Goal: Information Seeking & Learning: Check status

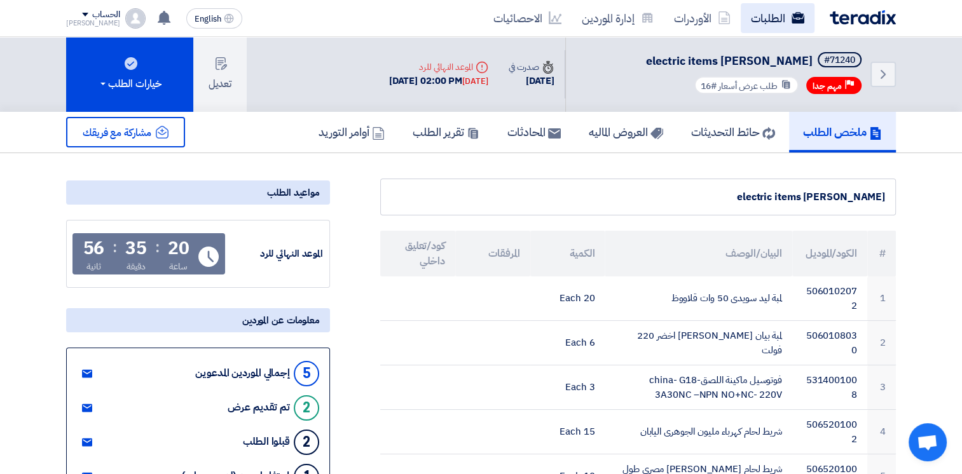
click at [774, 17] on link "الطلبات" at bounding box center [778, 18] width 74 height 30
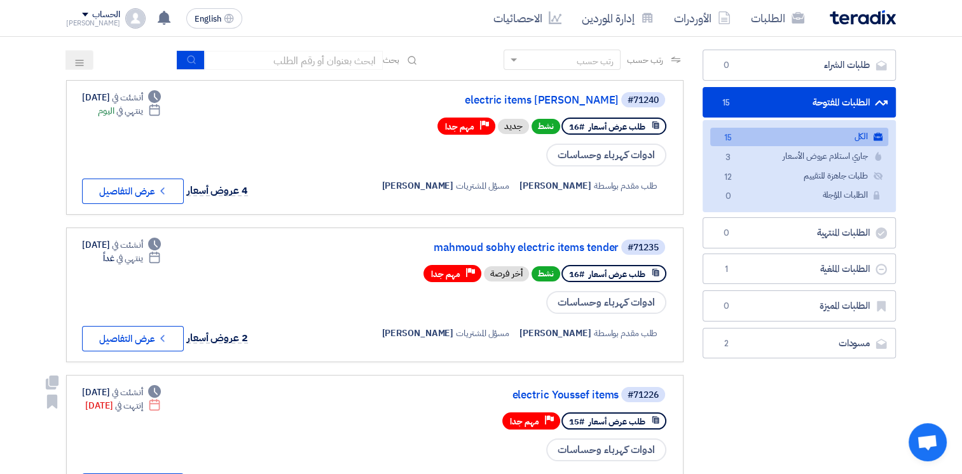
scroll to position [73, 0]
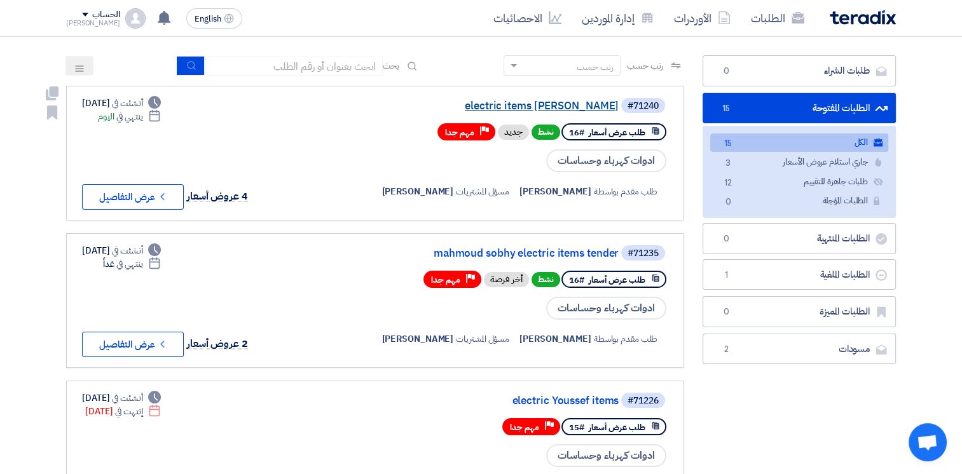
click at [562, 106] on link "electric items [PERSON_NAME]" at bounding box center [491, 105] width 254 height 11
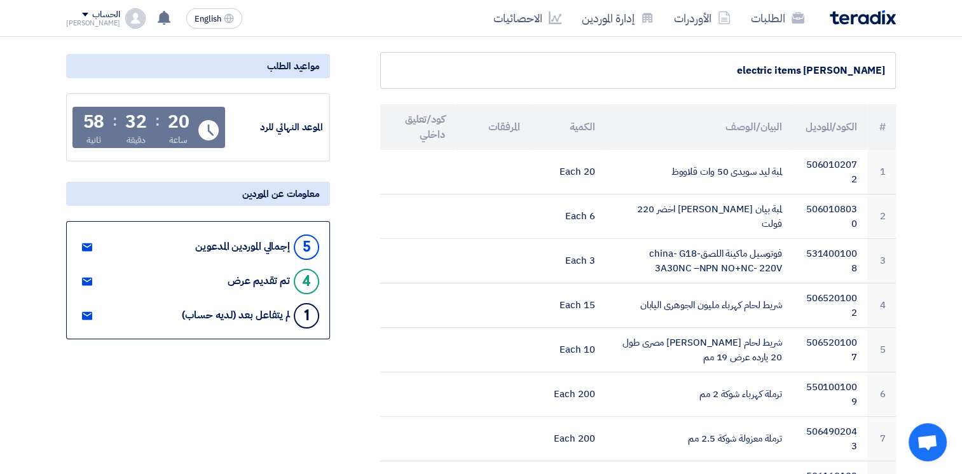
scroll to position [131, 0]
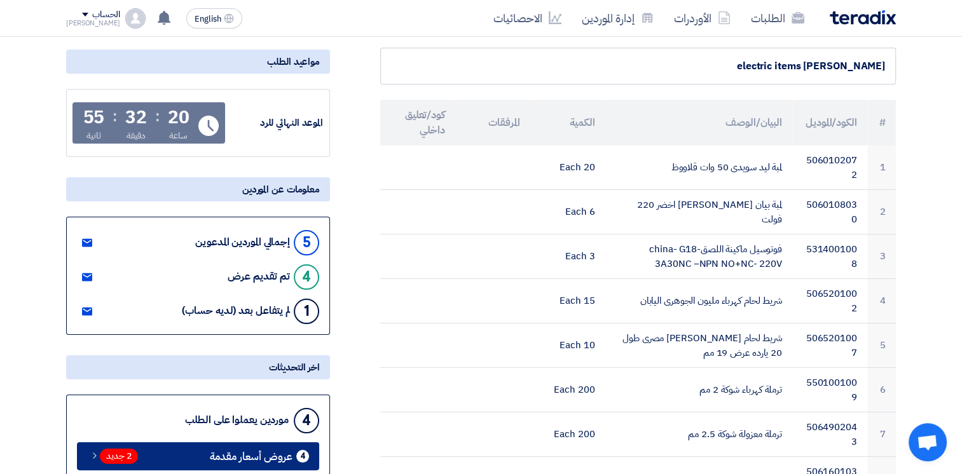
click at [271, 444] on link "4 عروض أسعار مقدمة 2 جديد" at bounding box center [198, 457] width 242 height 28
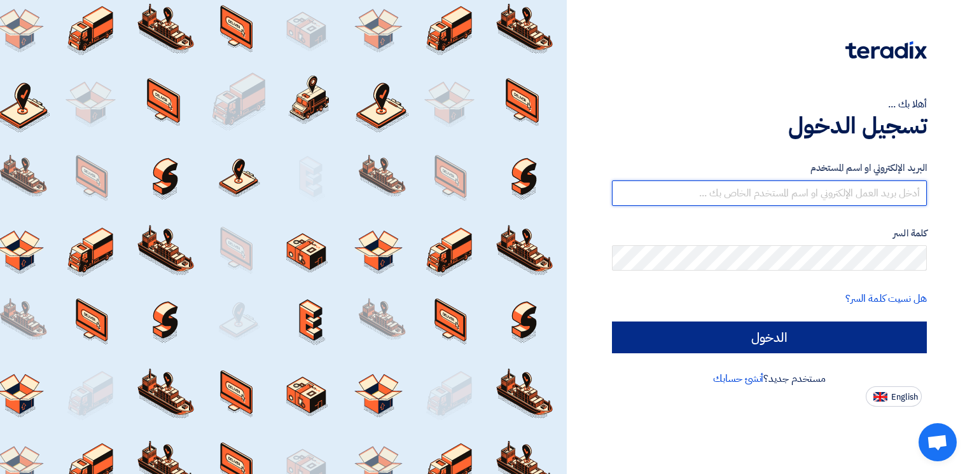
type input "[PERSON_NAME][EMAIL_ADDRESS][DOMAIN_NAME]"
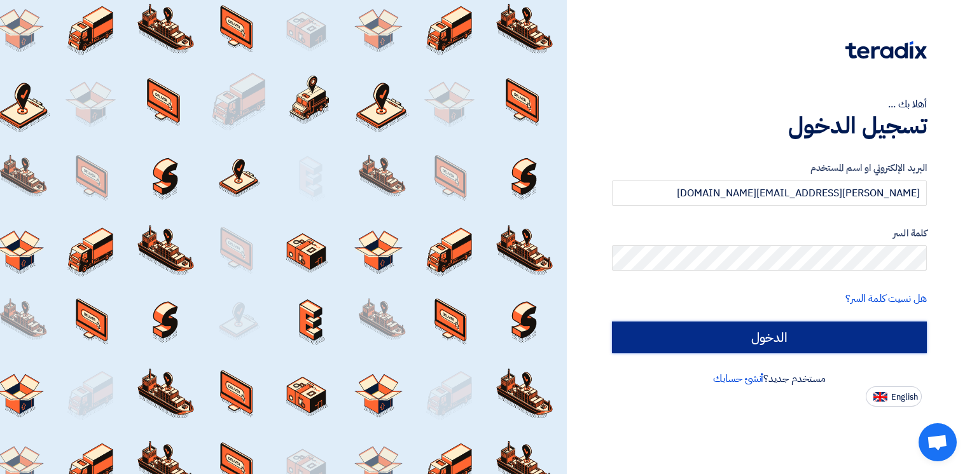
click at [730, 347] on input "الدخول" at bounding box center [769, 338] width 315 height 32
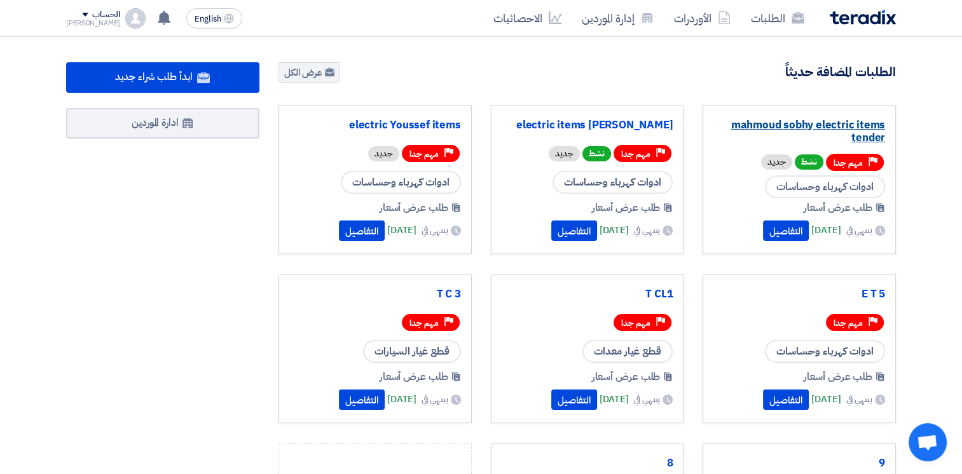
click at [778, 123] on link "mahmoud sobhy electric items tender" at bounding box center [799, 131] width 172 height 25
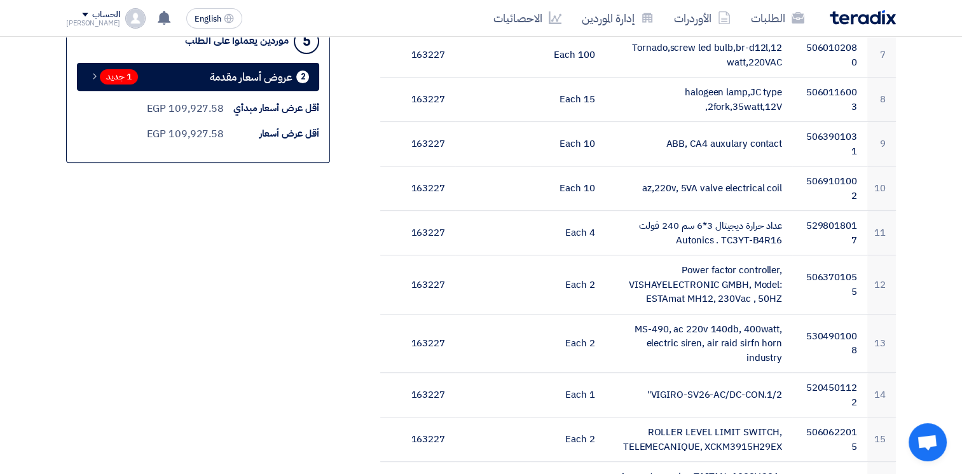
scroll to position [340, 0]
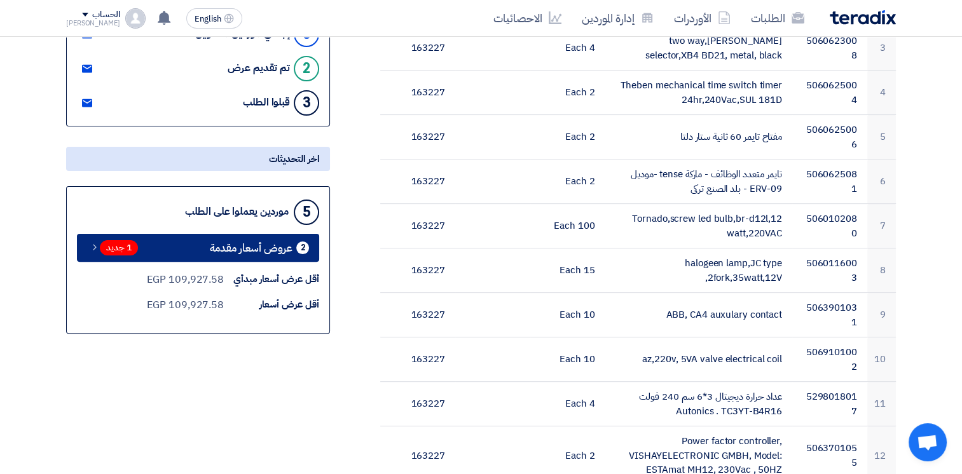
click at [297, 242] on div "2 عروض أسعار مقدمة" at bounding box center [259, 248] width 99 height 13
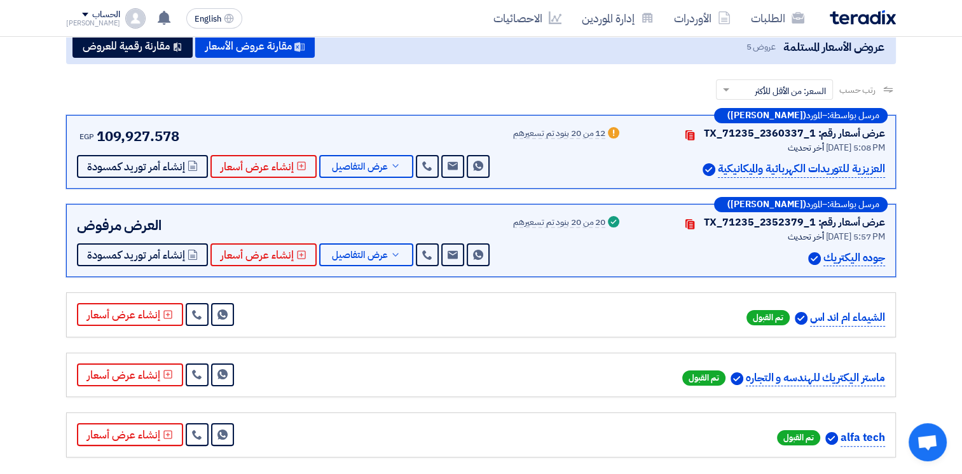
scroll to position [149, 0]
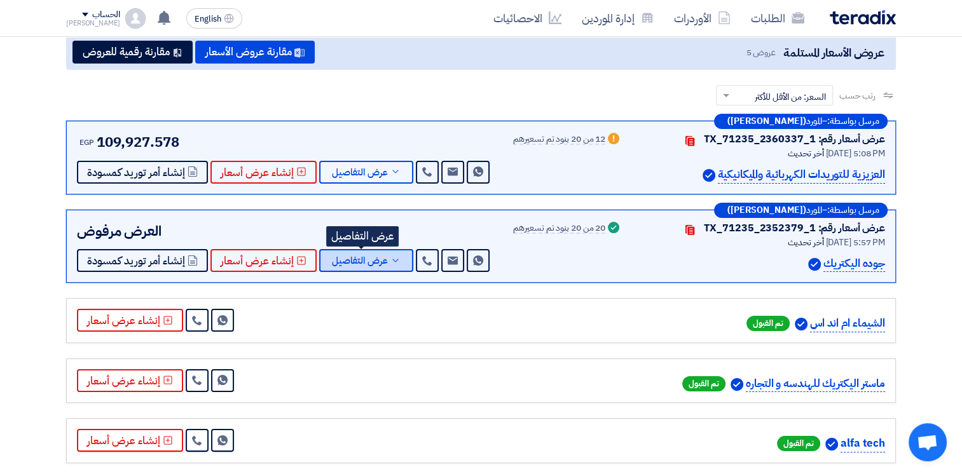
click at [390, 258] on icon at bounding box center [395, 261] width 10 height 10
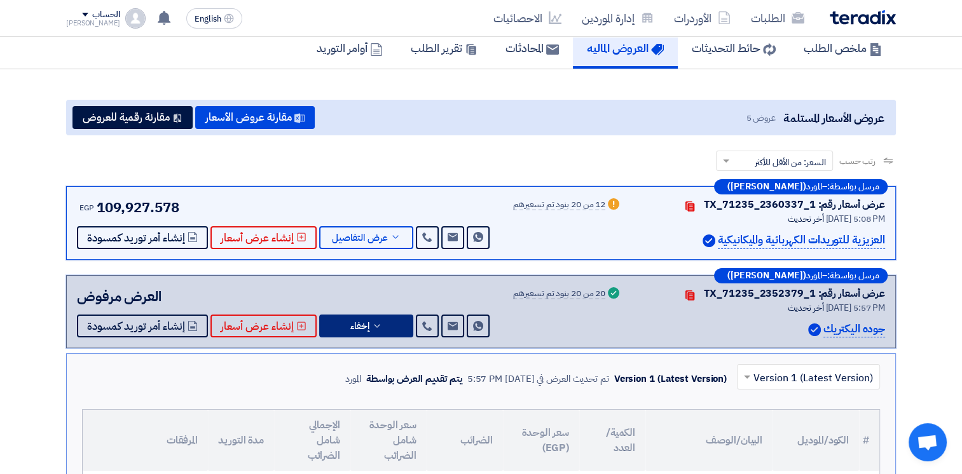
scroll to position [94, 0]
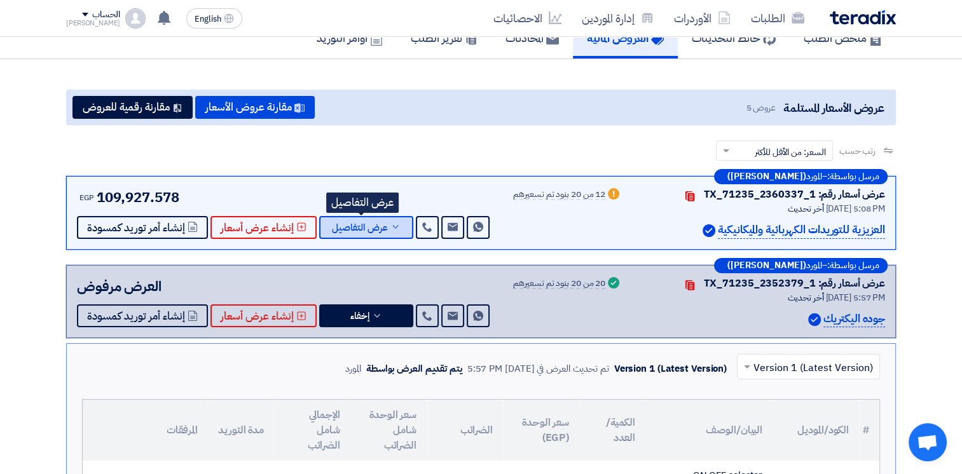
click at [390, 228] on icon at bounding box center [395, 227] width 10 height 10
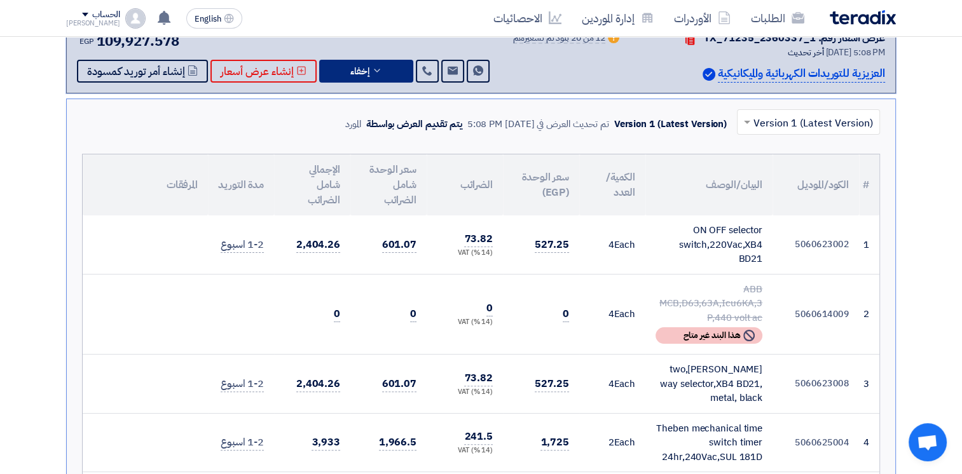
scroll to position [0, 0]
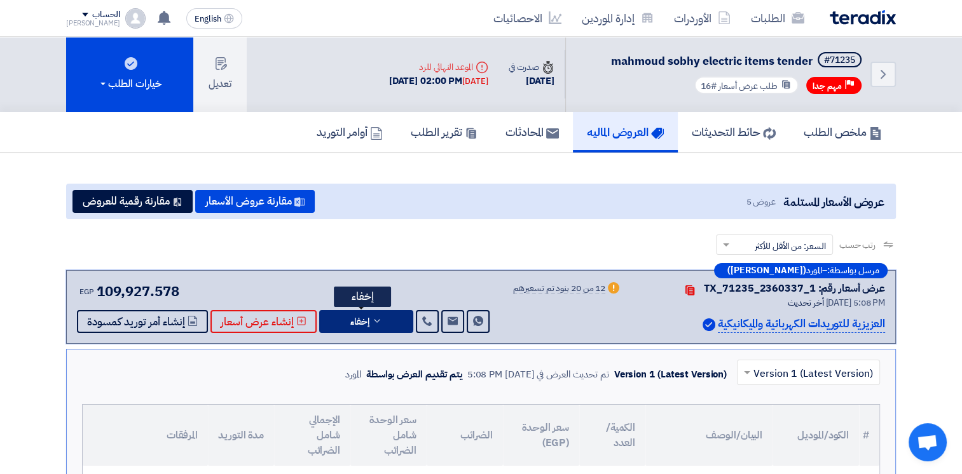
click at [366, 315] on button "إخفاء" at bounding box center [366, 321] width 94 height 23
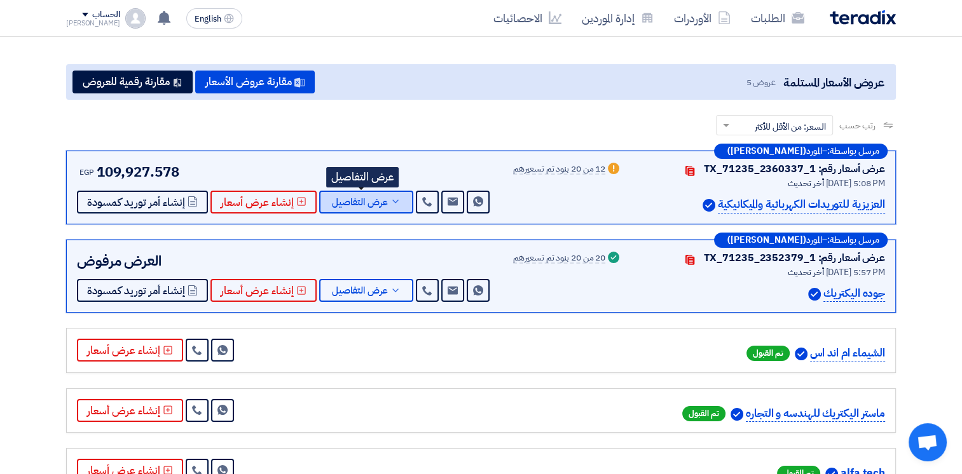
scroll to position [106, 0]
